Goal: Navigation & Orientation: Find specific page/section

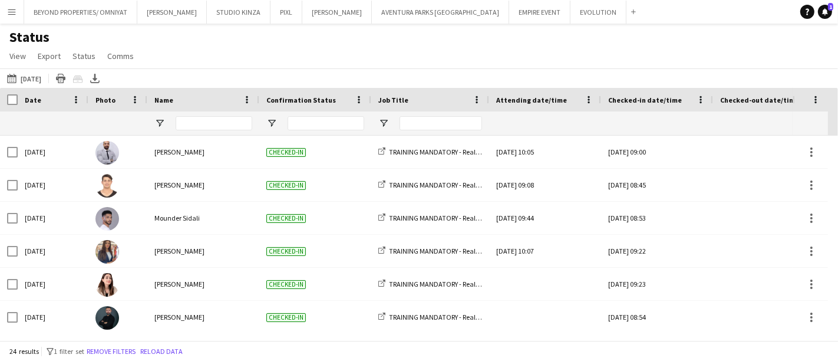
click at [17, 14] on button "Menu" at bounding box center [12, 12] width 24 height 24
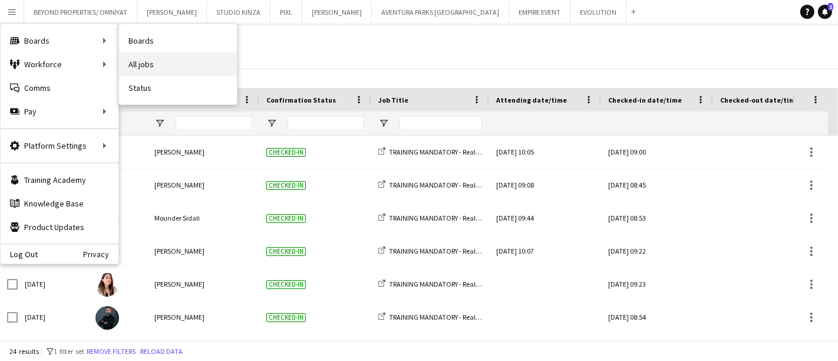
click at [157, 61] on link "All jobs" at bounding box center [178, 64] width 118 height 24
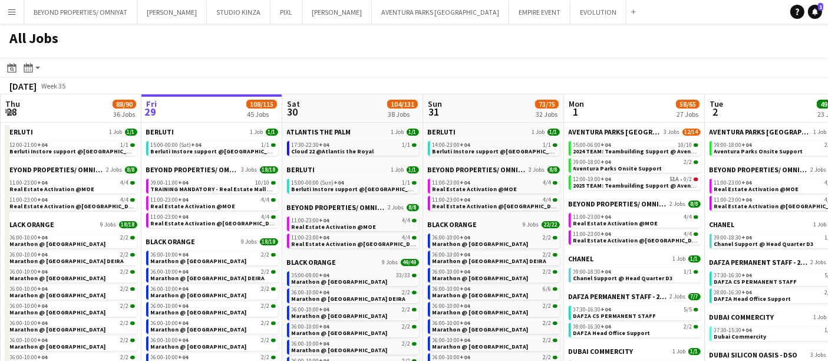
scroll to position [0, 458]
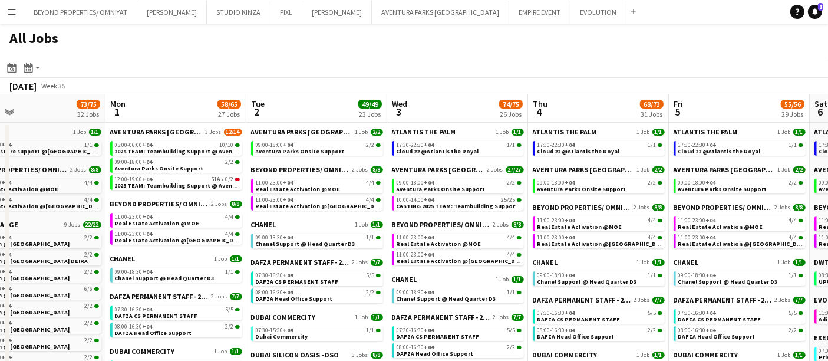
drag, startPoint x: 458, startPoint y: 196, endPoint x: 0, endPoint y: 201, distance: 458.2
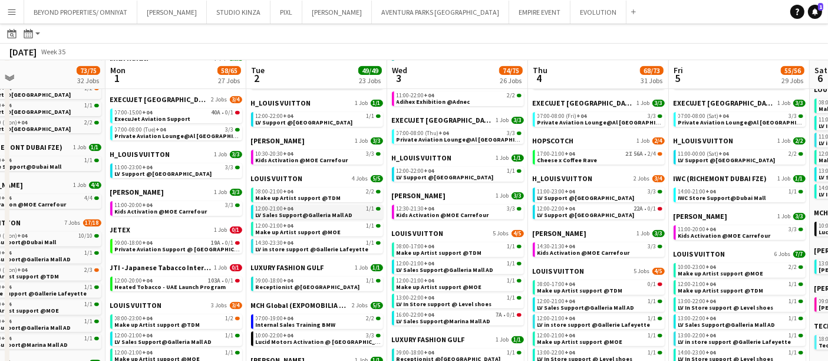
scroll to position [393, 0]
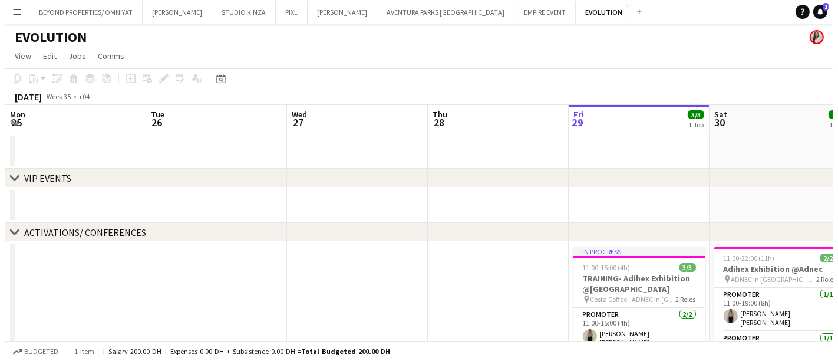
scroll to position [0, 282]
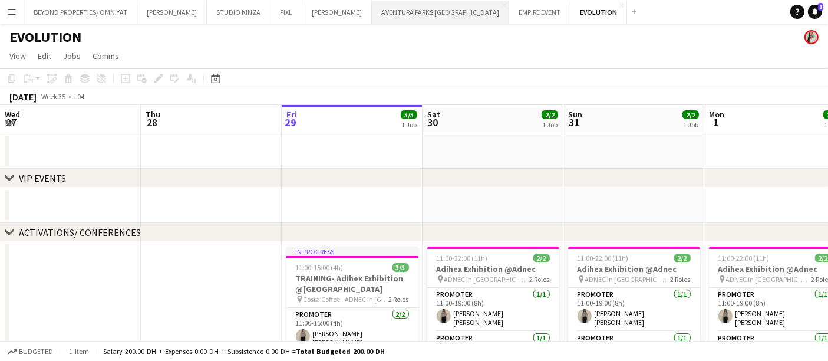
click at [384, 12] on button "AVENTURA PARKS DUBAI Close" at bounding box center [440, 12] width 137 height 23
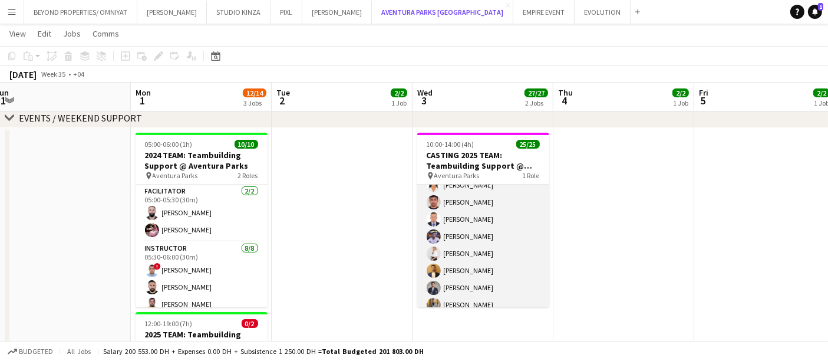
scroll to position [289, 0]
